Goal: Check status: Check status

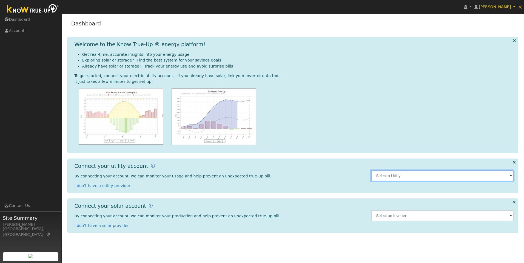
click at [429, 177] on input "text" at bounding box center [442, 176] width 142 height 11
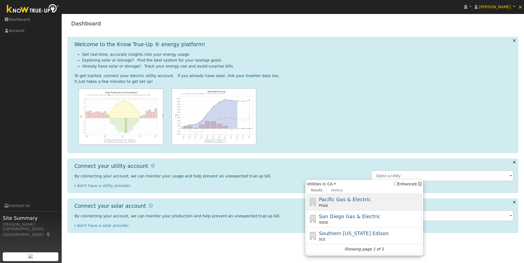
click at [330, 201] on span "Pacific Gas & Electric" at bounding box center [345, 200] width 52 height 6
type input "PG&E"
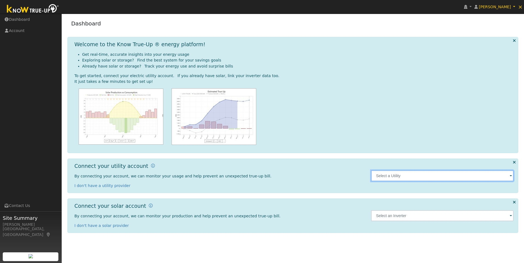
click at [419, 178] on input "text" at bounding box center [442, 176] width 142 height 11
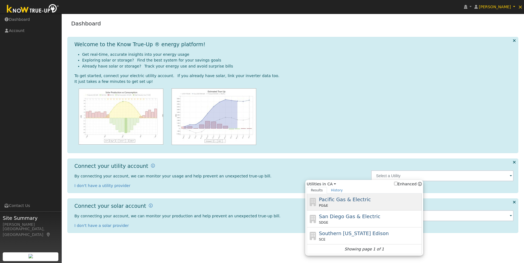
click at [332, 200] on span "Pacific Gas & Electric" at bounding box center [345, 200] width 52 height 6
type input "PG&E"
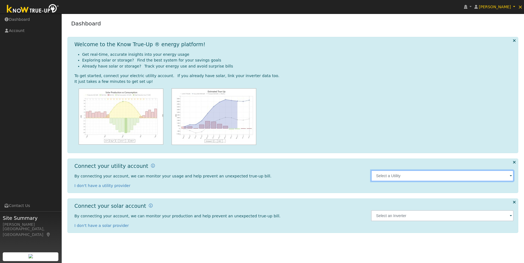
click at [386, 174] on input "text" at bounding box center [442, 176] width 142 height 11
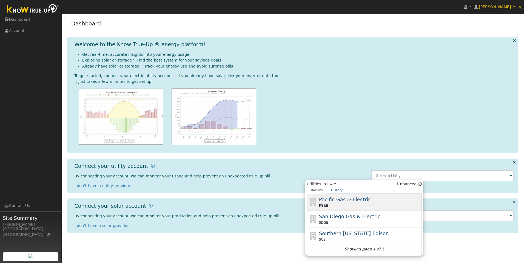
click at [357, 202] on span "Pacific Gas & Electric" at bounding box center [345, 200] width 52 height 6
type input "PG&E"
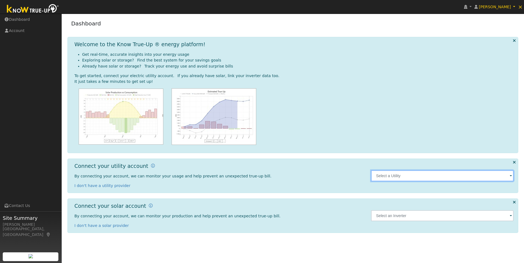
click at [381, 173] on input "text" at bounding box center [442, 176] width 142 height 11
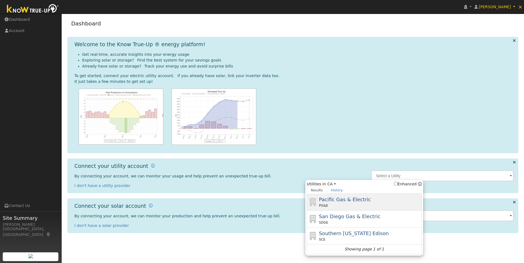
click at [348, 203] on span "Pacific Gas & Electric" at bounding box center [345, 200] width 52 height 6
type input "PG&E"
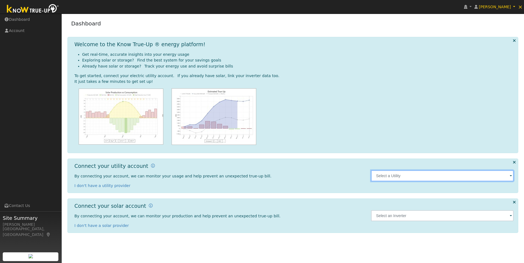
click at [413, 177] on input "text" at bounding box center [442, 176] width 142 height 11
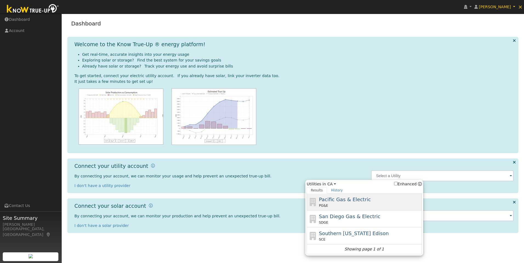
click at [350, 199] on span "Pacific Gas & Electric" at bounding box center [345, 200] width 52 height 6
type input "PG&E"
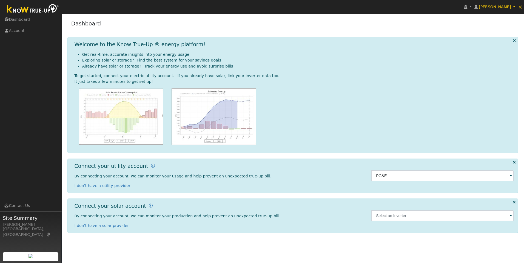
click at [34, 7] on img at bounding box center [33, 9] width 58 height 12
click at [39, 8] on img at bounding box center [33, 9] width 58 height 12
click at [519, 7] on span "×" at bounding box center [520, 7] width 5 height 7
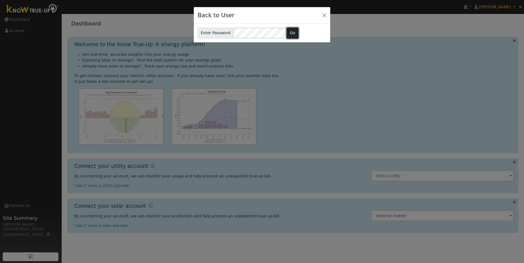
click at [291, 35] on button "Go" at bounding box center [292, 33] width 12 height 11
